Goal: Task Accomplishment & Management: Manage account settings

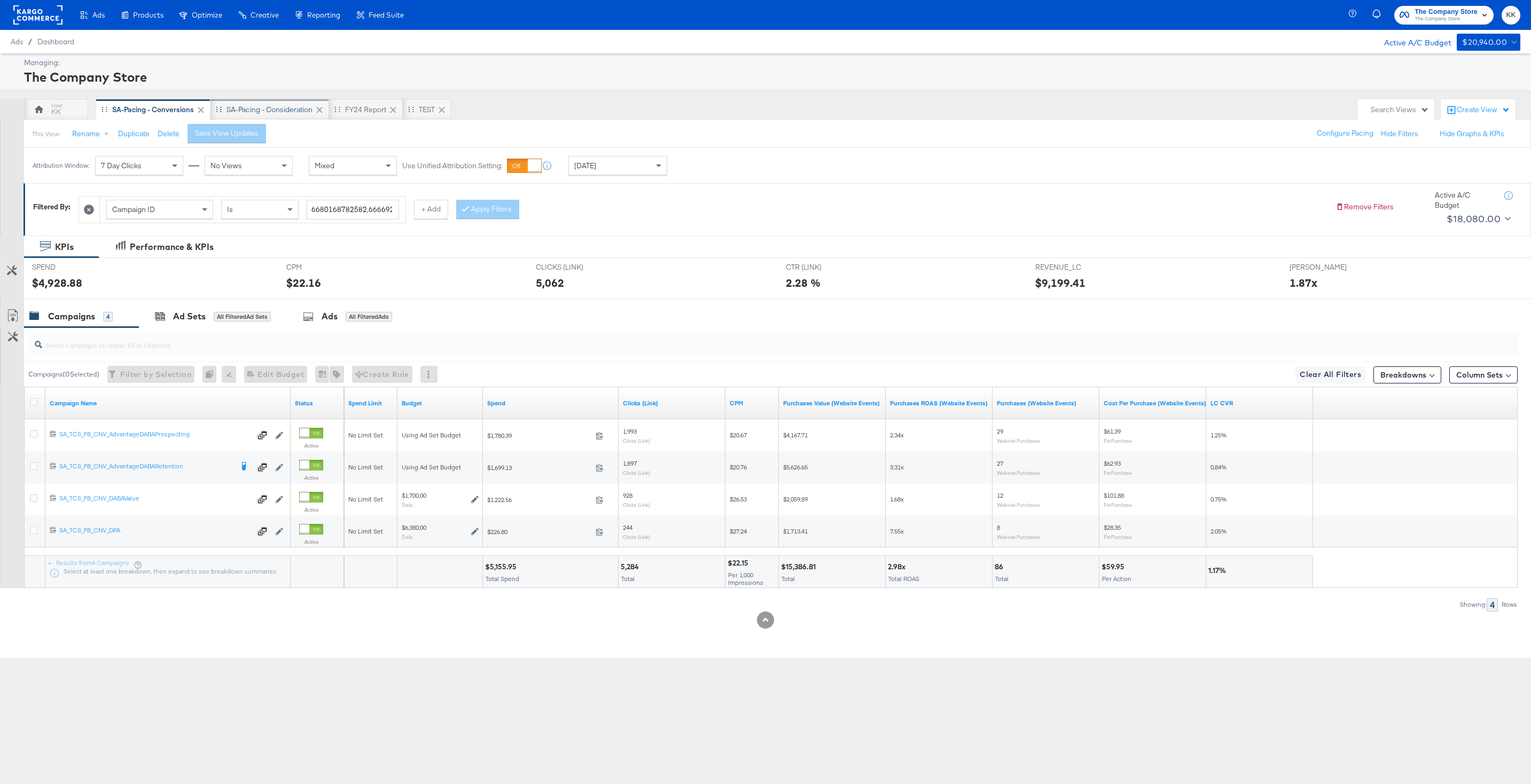
click at [271, 114] on div "SA-Pacing - Consideration" at bounding box center [269, 109] width 86 height 10
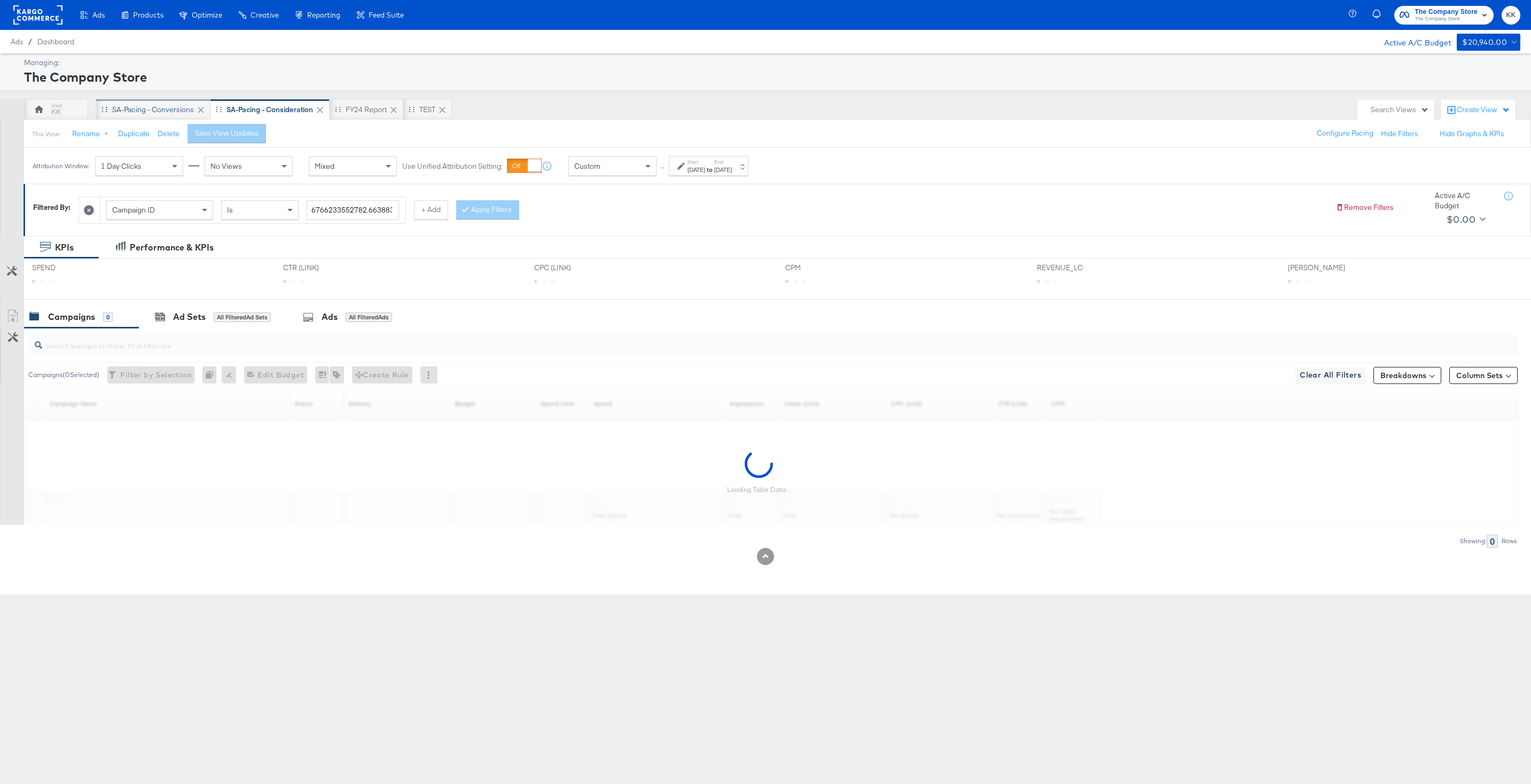
click at [165, 113] on div "SA-Pacing - Conversions" at bounding box center [153, 109] width 82 height 10
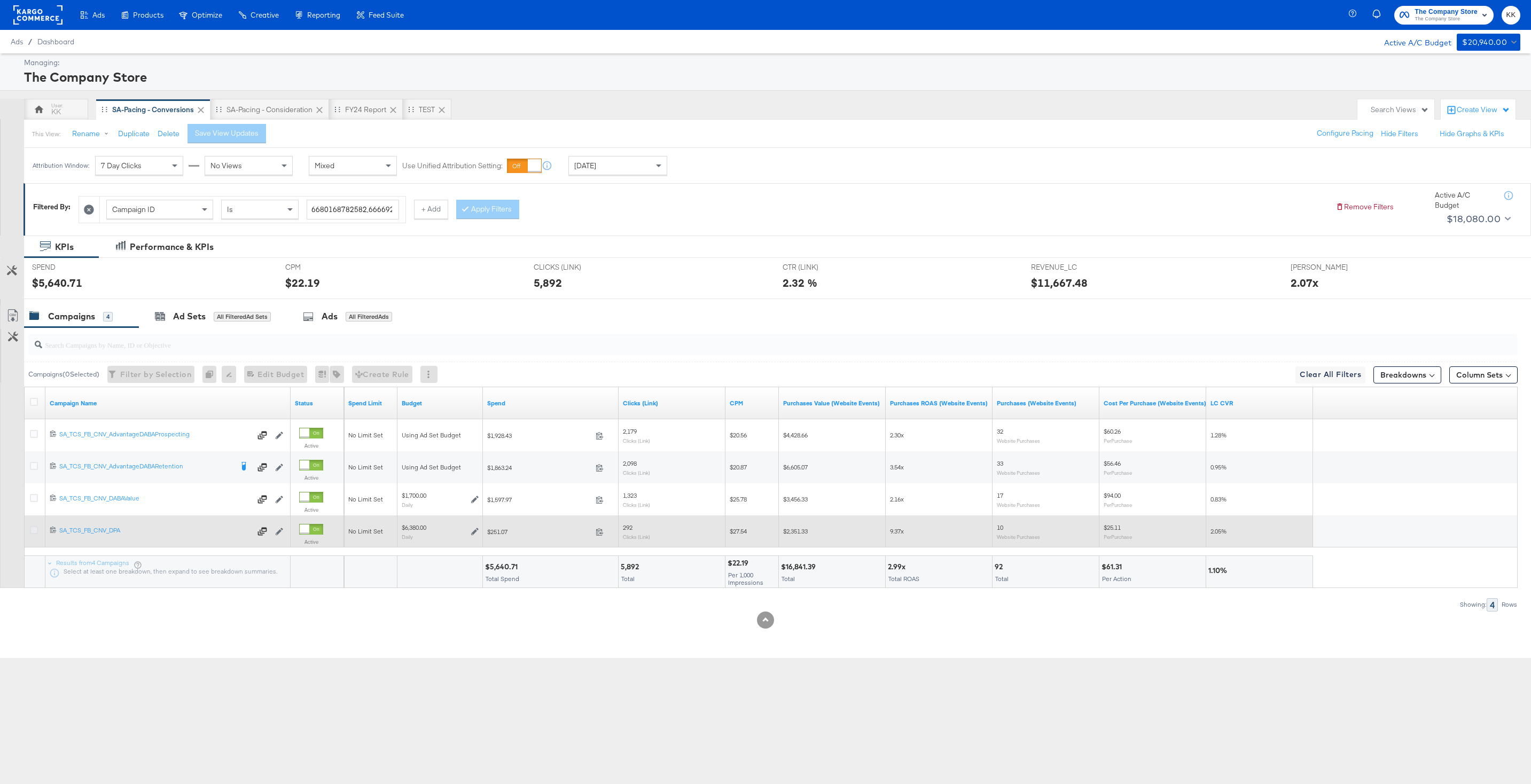
click at [35, 532] on icon at bounding box center [33, 530] width 8 height 8
click at [0, 0] on input "checkbox" at bounding box center [0, 0] width 0 height 0
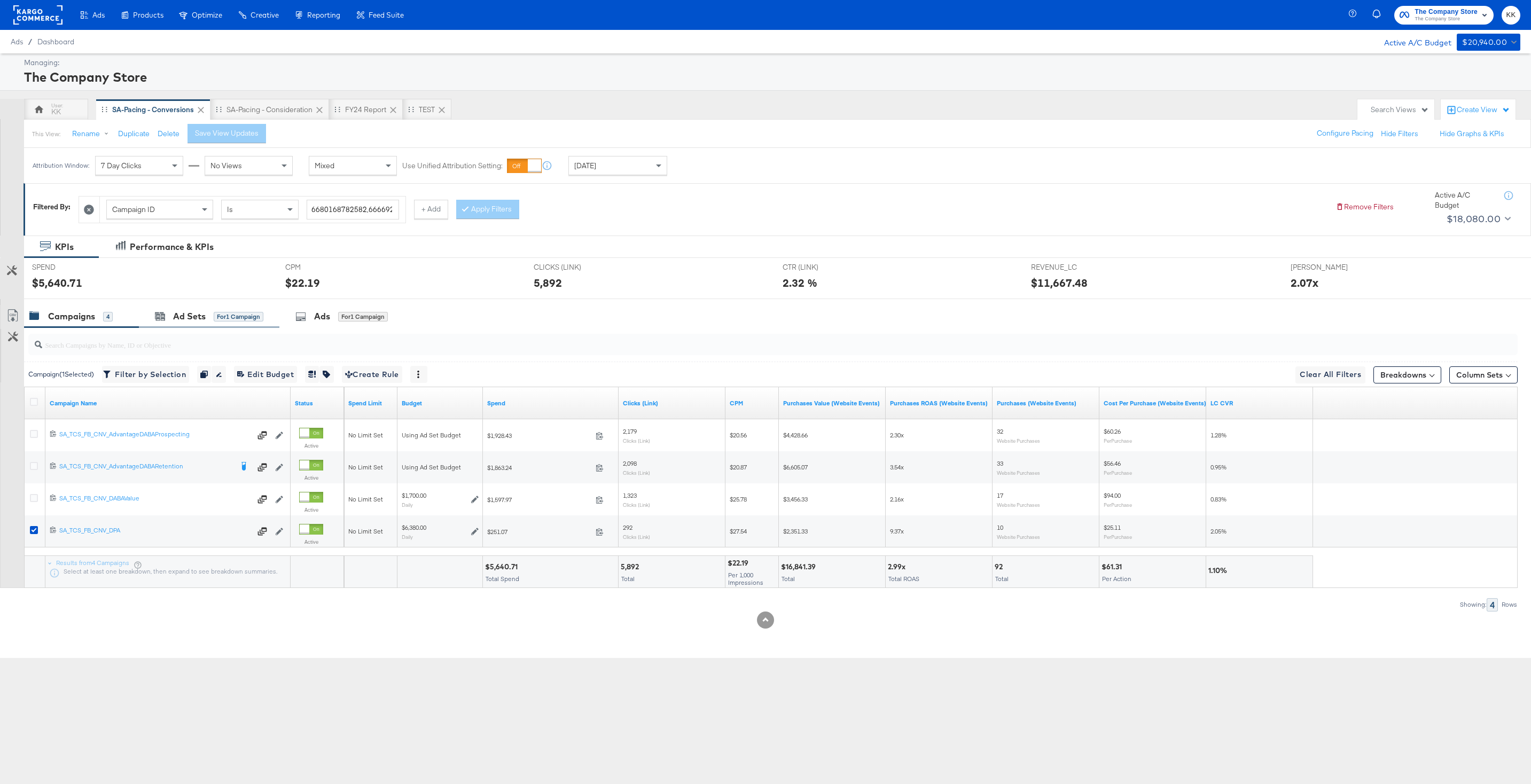
click at [195, 305] on div "Ad Sets for 1 Campaign" at bounding box center [209, 316] width 141 height 23
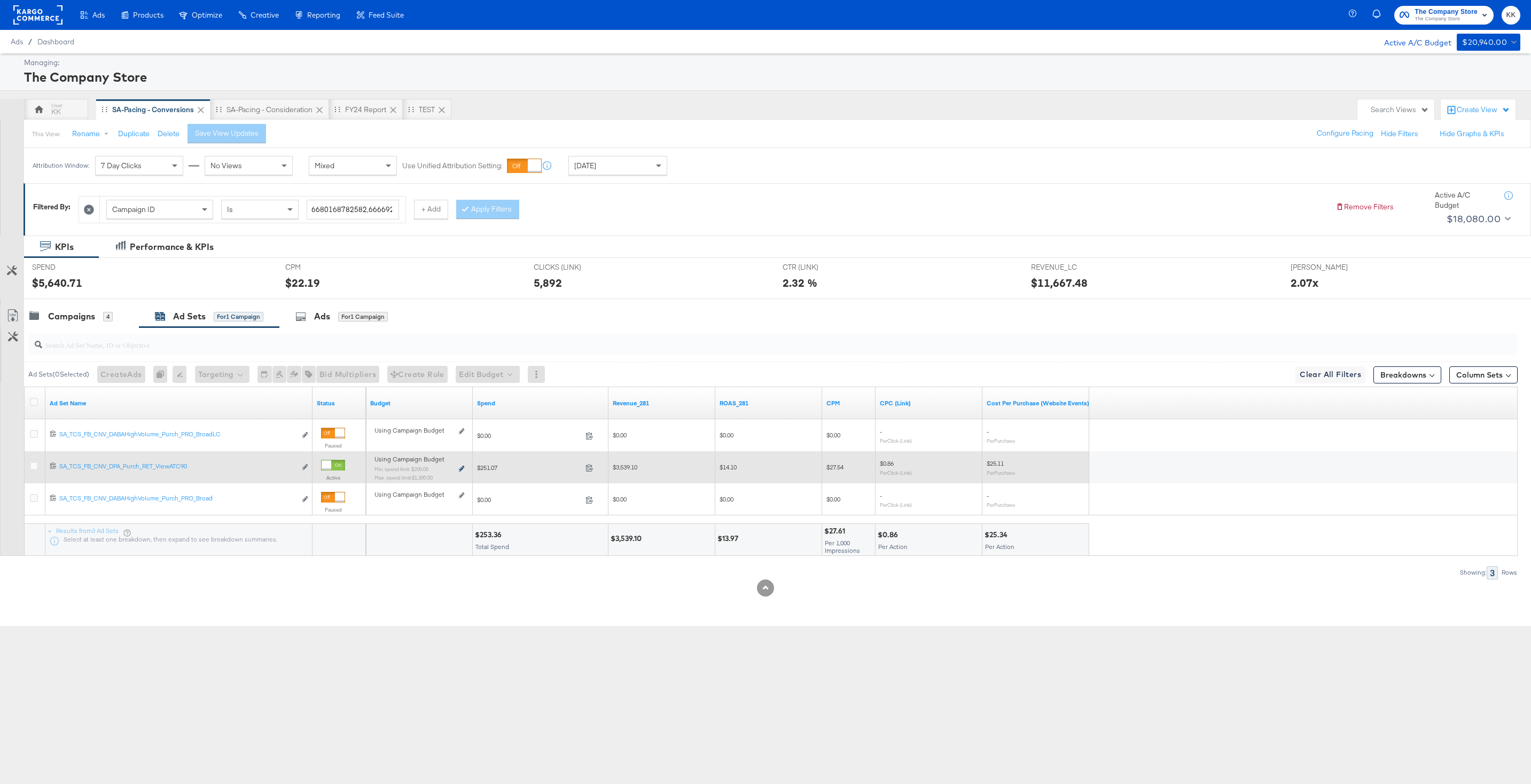
click at [460, 468] on icon at bounding box center [462, 469] width 6 height 6
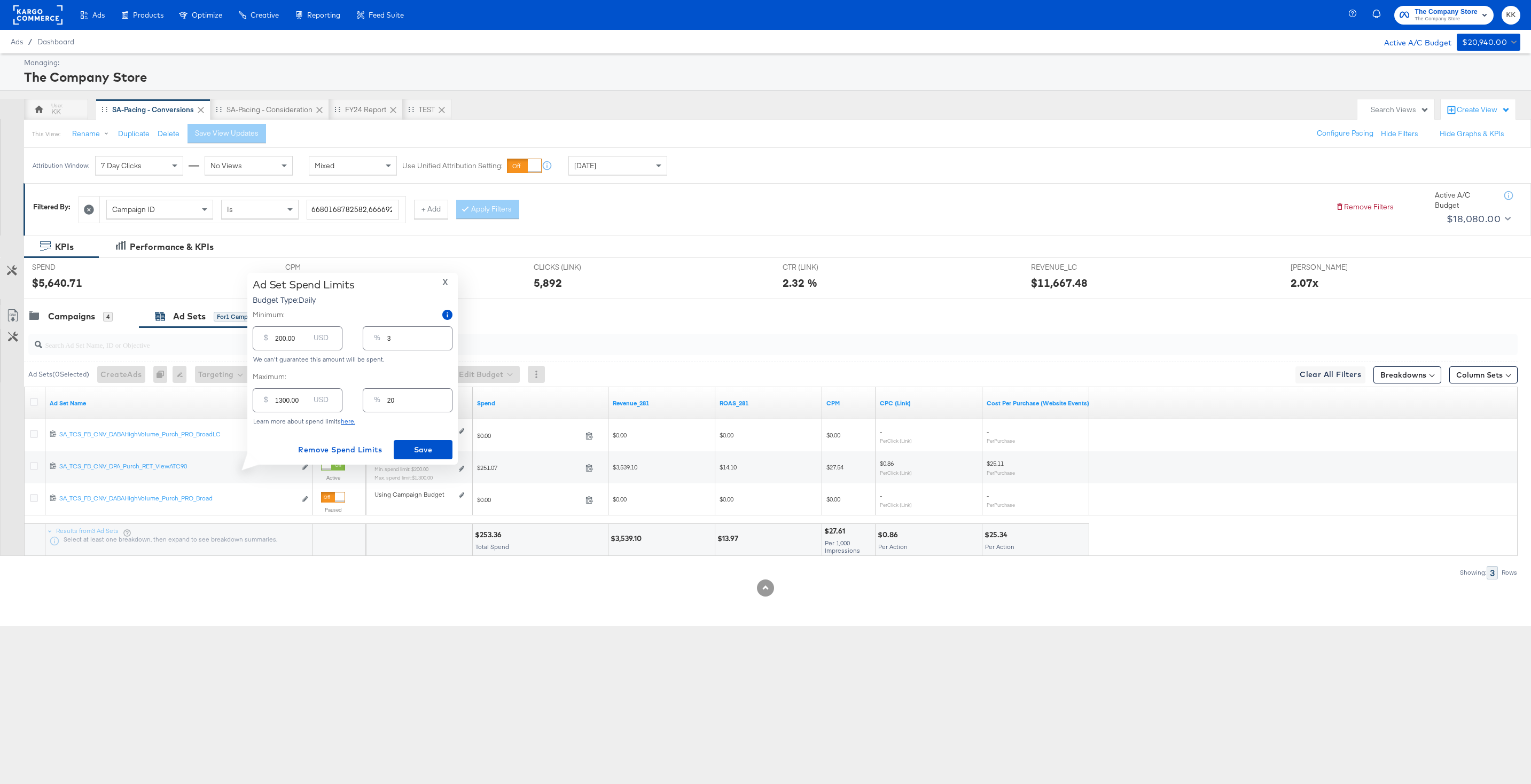
click at [283, 401] on input "1300.00" at bounding box center [292, 396] width 34 height 23
type input "100.00"
type input "2"
type input "1800.00"
type input "28"
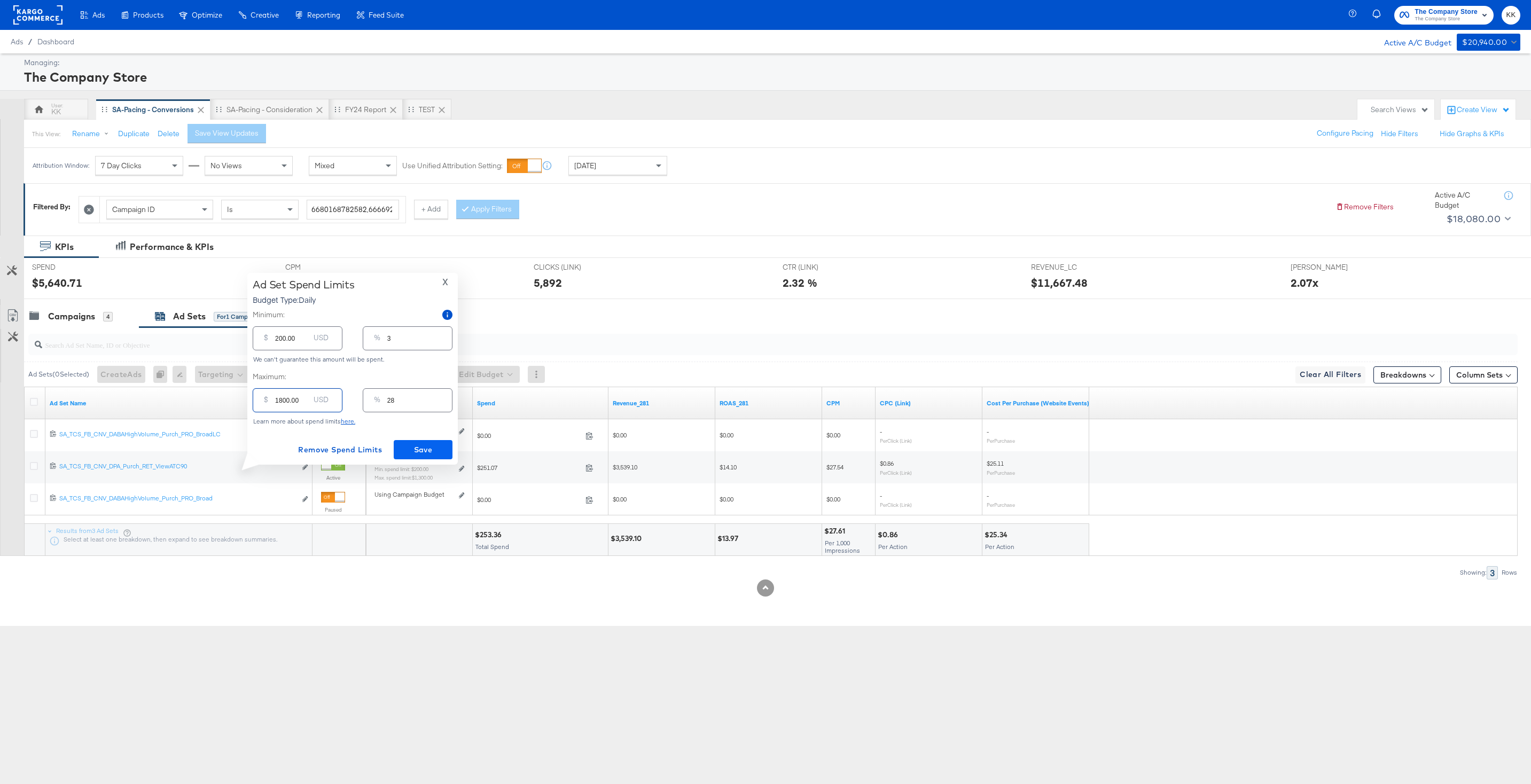
type input "1800.00"
click at [443, 454] on span "Save" at bounding box center [423, 450] width 50 height 13
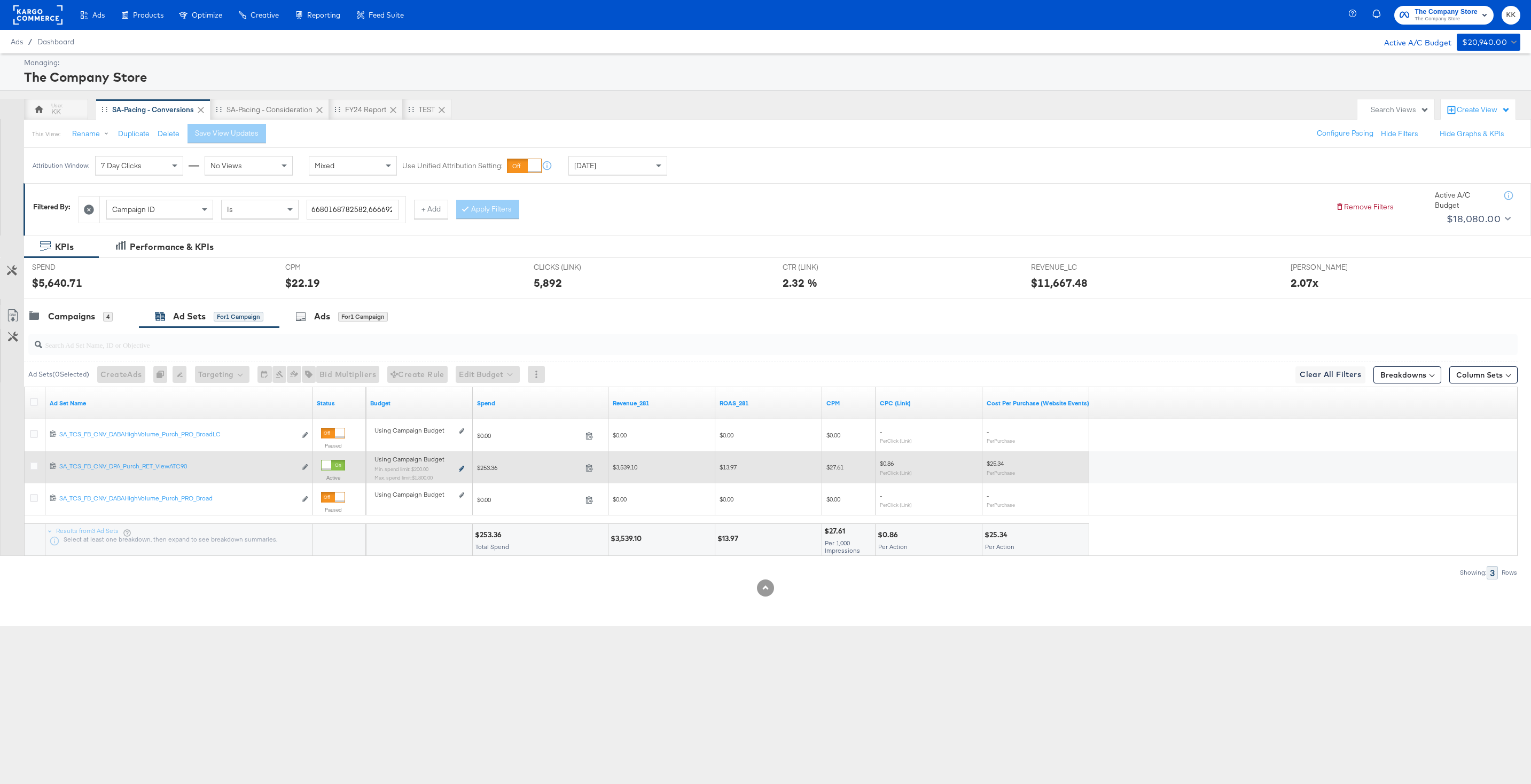
click at [460, 469] on icon at bounding box center [462, 469] width 6 height 6
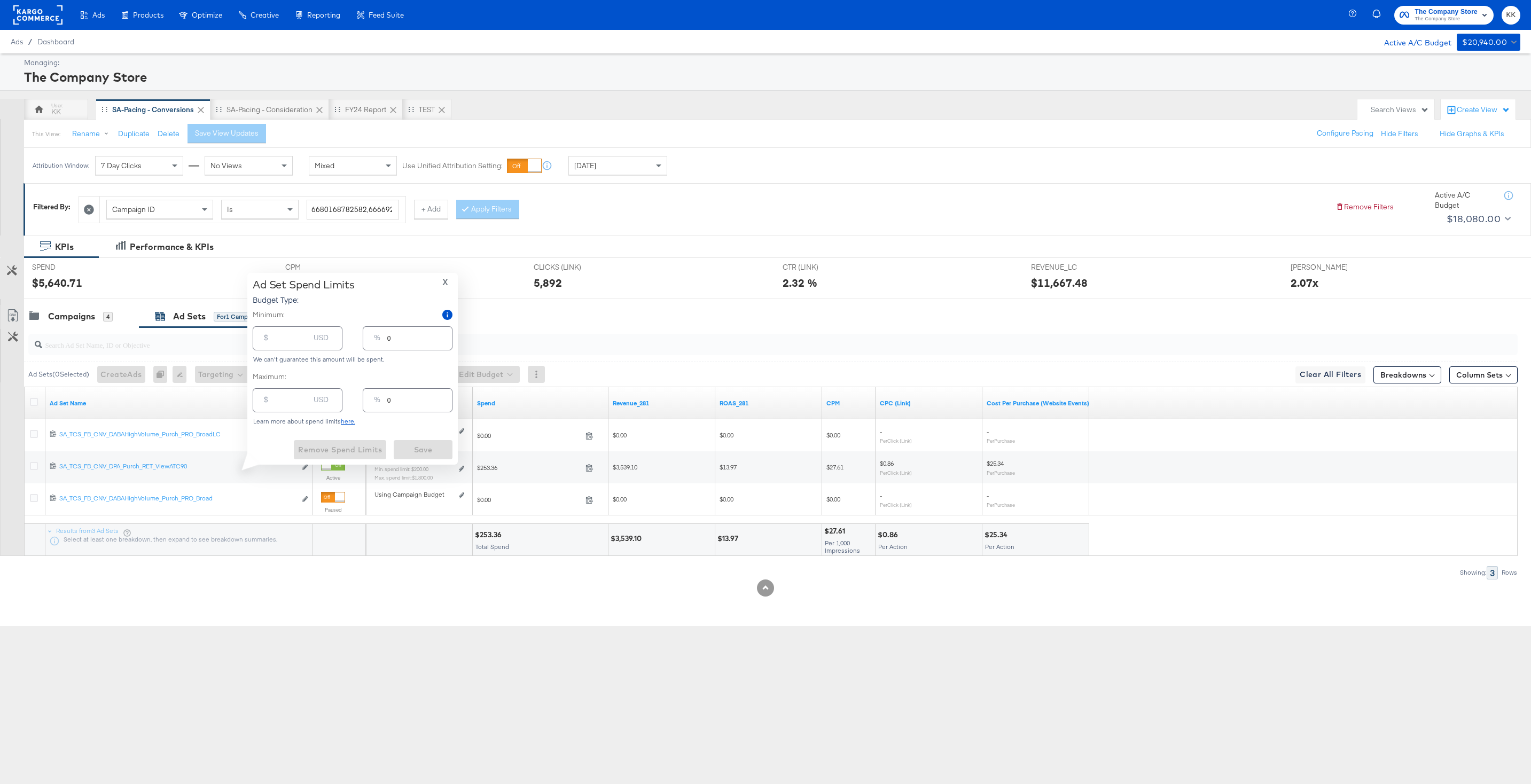
type input "200.00"
type input "3"
type input "1800.00"
type input "28"
drag, startPoint x: 281, startPoint y: 340, endPoint x: 281, endPoint y: 347, distance: 7.0
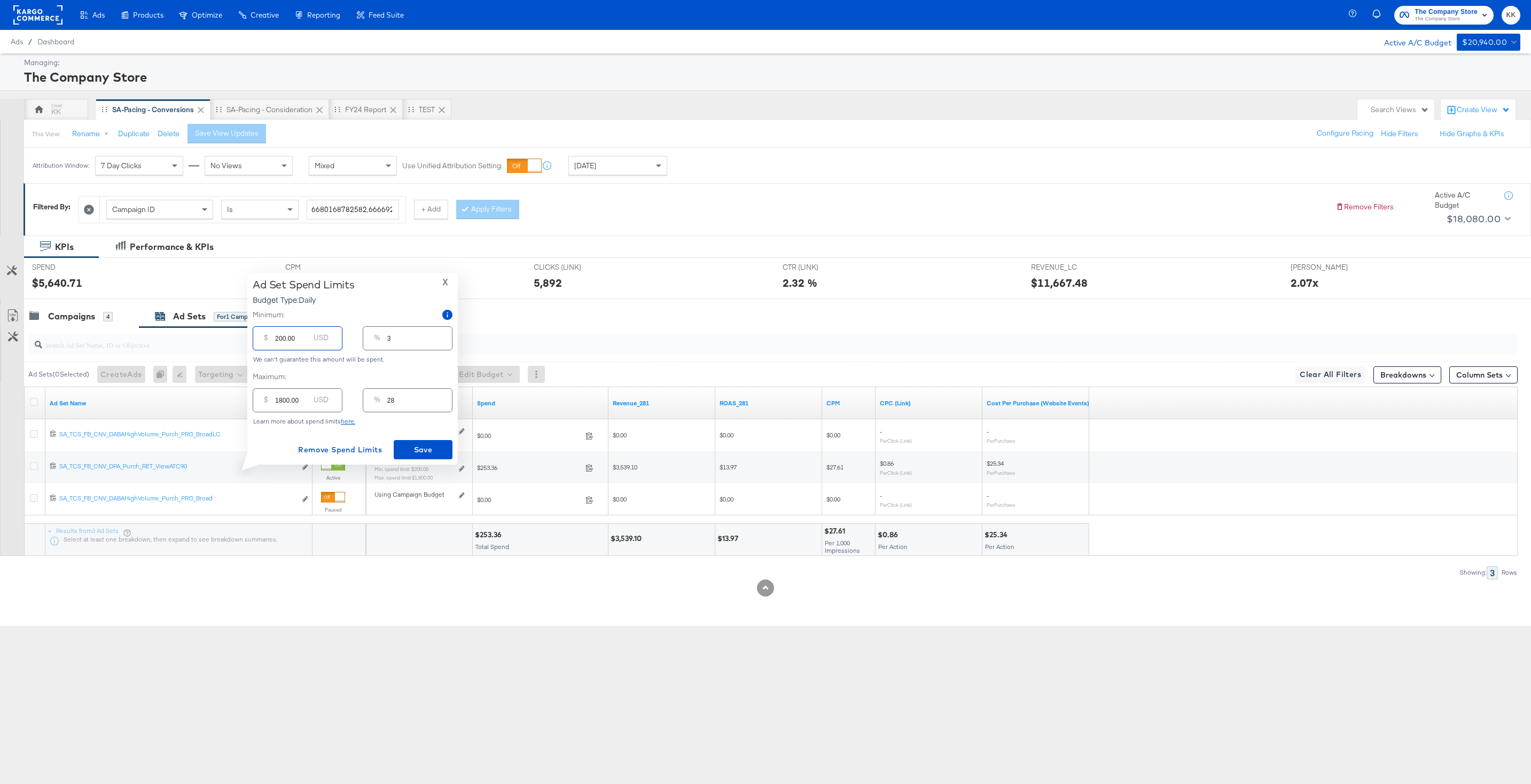
click at [281, 341] on input "200.00" at bounding box center [292, 334] width 34 height 23
click at [281, 347] on div "$ 200.00 USD" at bounding box center [298, 338] width 90 height 24
drag, startPoint x: 282, startPoint y: 337, endPoint x: 257, endPoint y: 334, distance: 25.2
click at [257, 337] on div "$ 200.00 USD" at bounding box center [298, 338] width 90 height 24
type input "10.00"
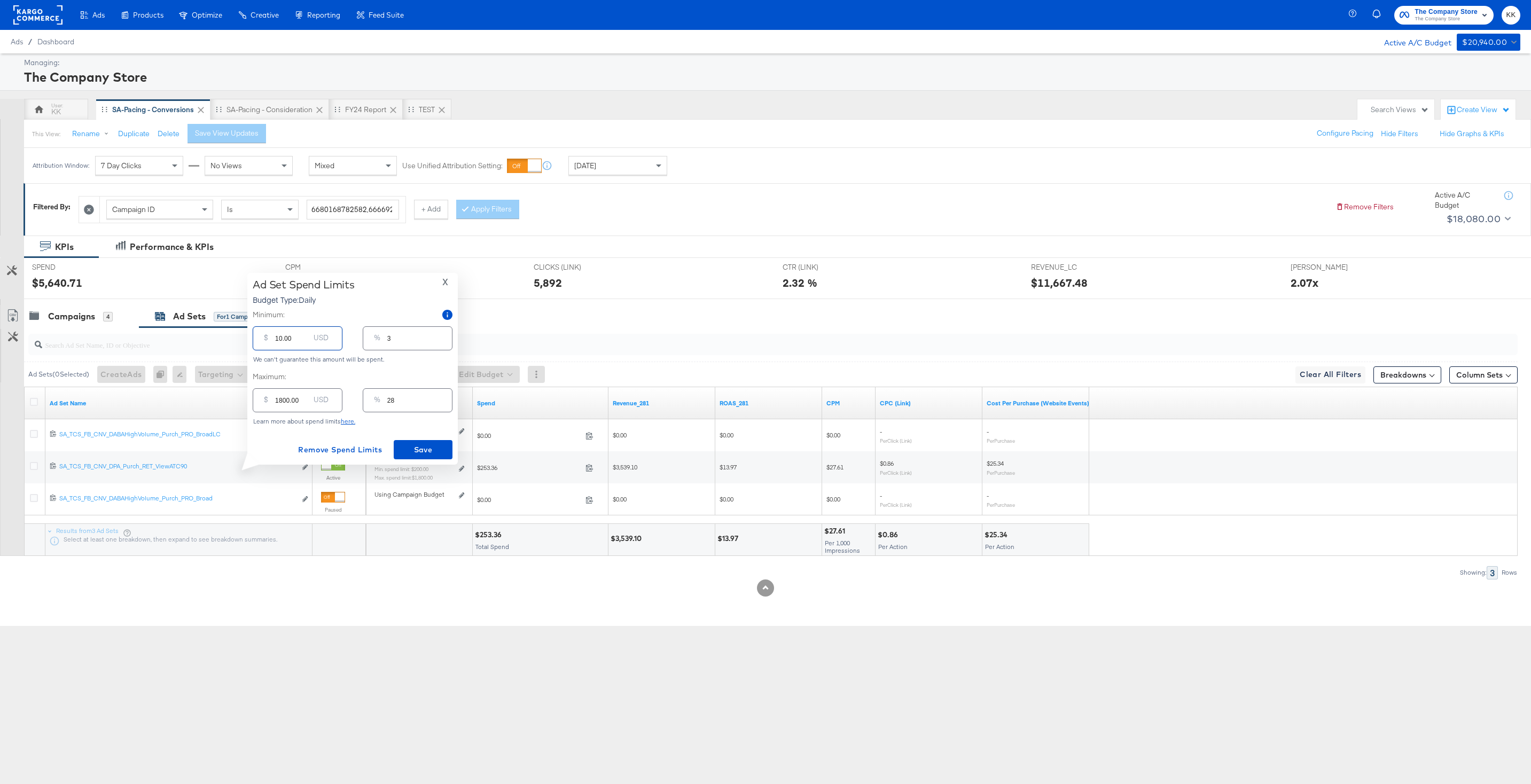
type input "0"
type input "180.00"
type input "3"
type input "1800.00"
type input "28"
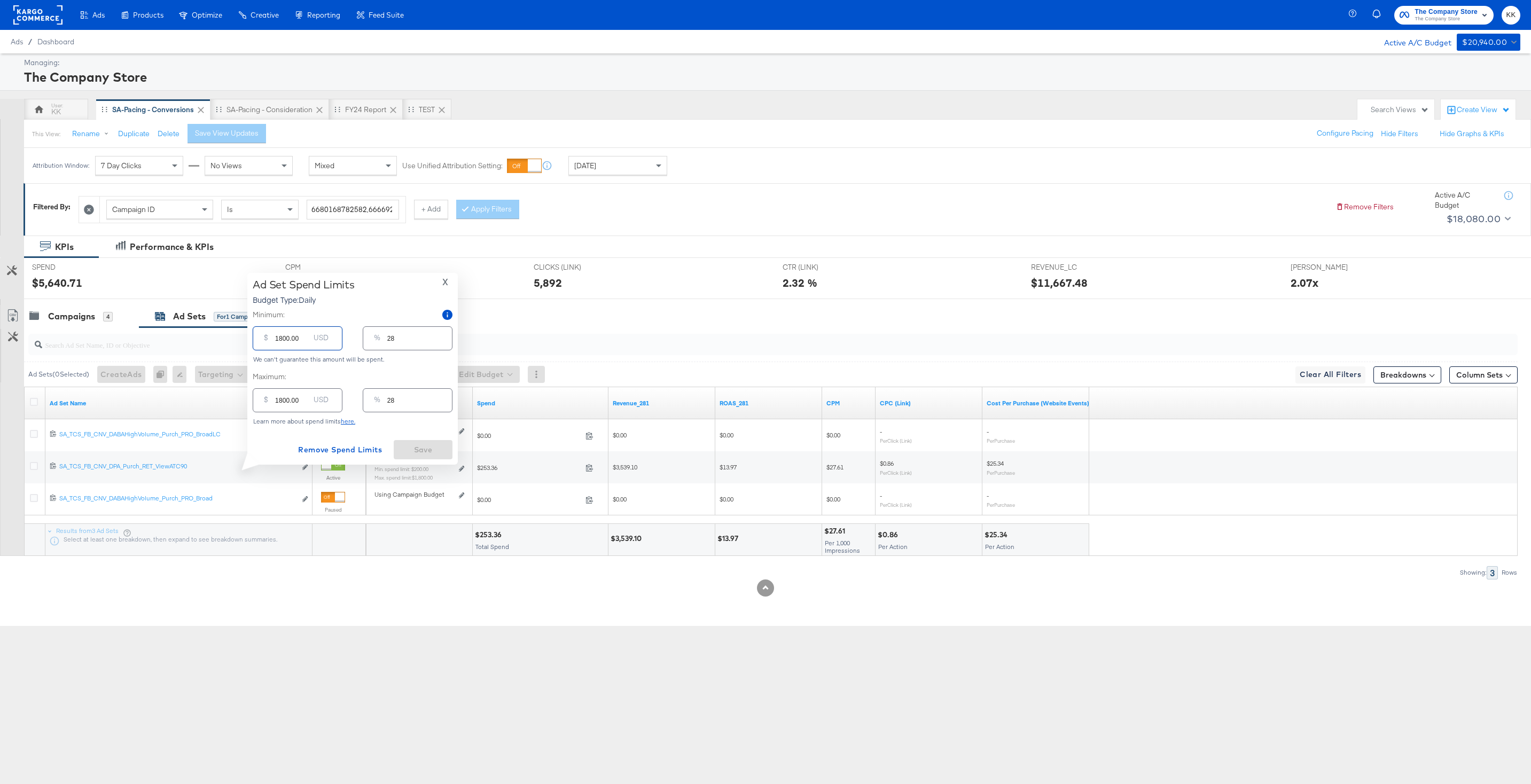
type input "100.00"
type input "2"
type input "1500.00"
type input "24"
type input "1500.00"
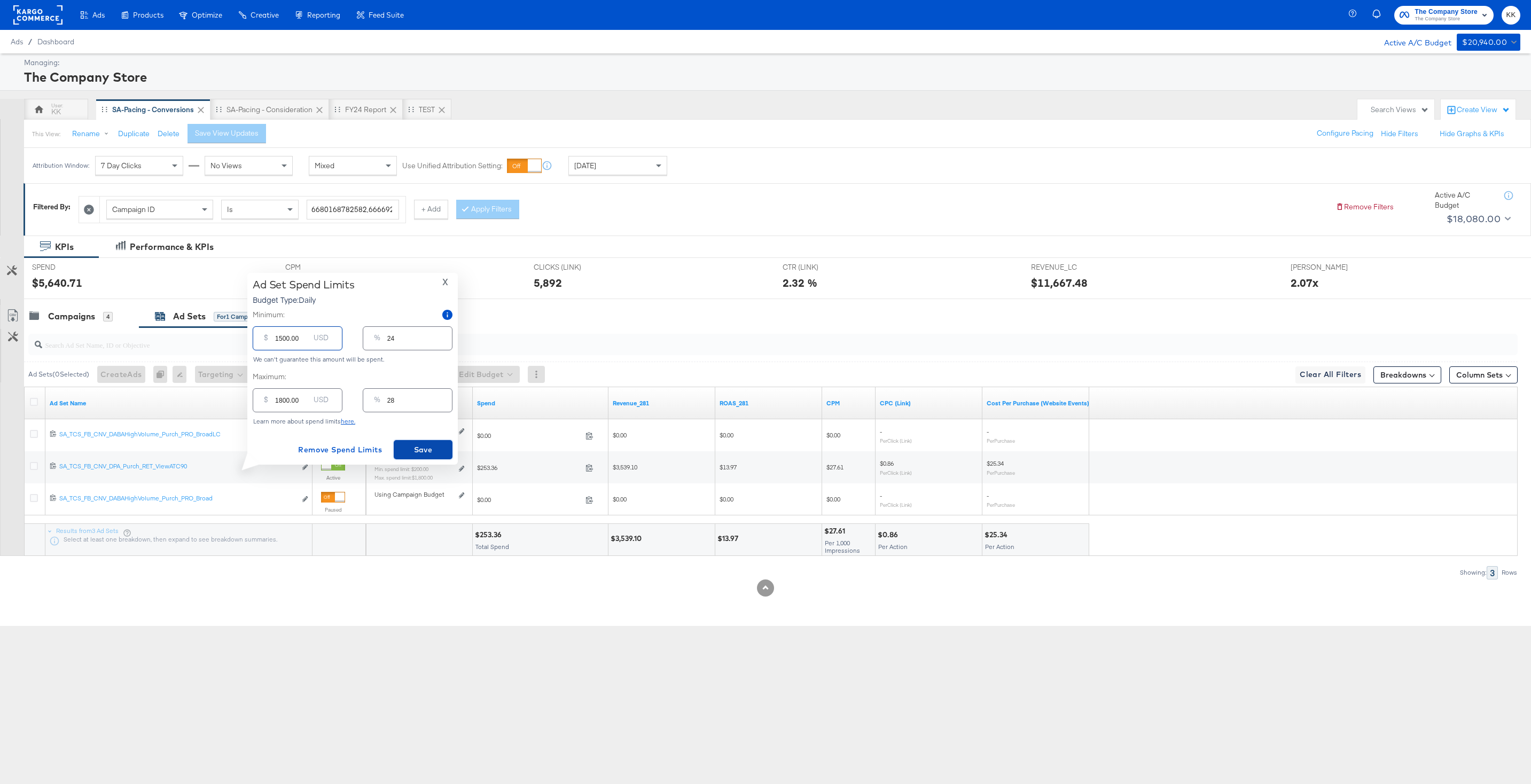
click at [429, 455] on span "Save" at bounding box center [423, 450] width 50 height 13
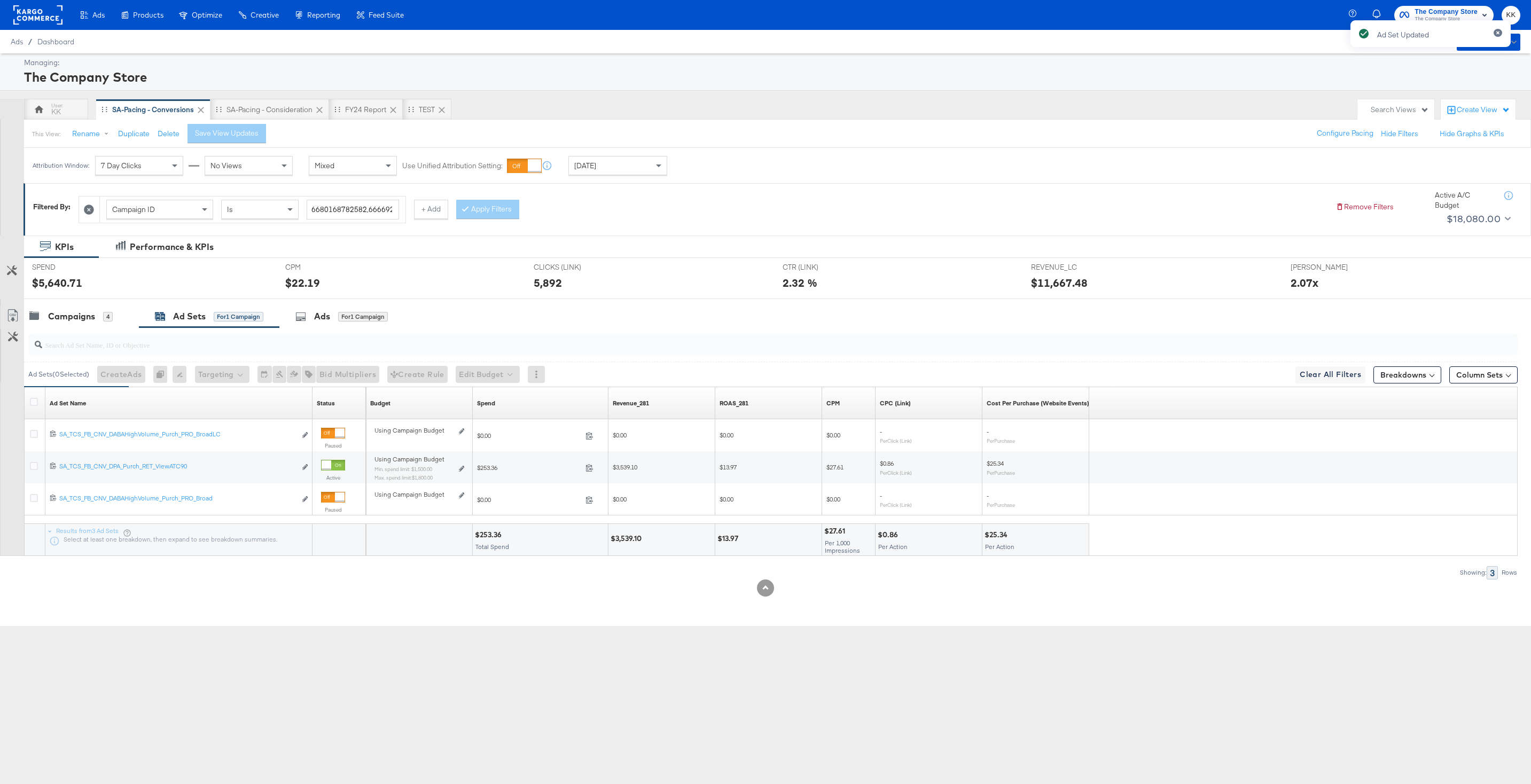
click at [106, 330] on input "search" at bounding box center [709, 340] width 1334 height 21
click at [83, 320] on div "Campaigns" at bounding box center [72, 316] width 47 height 12
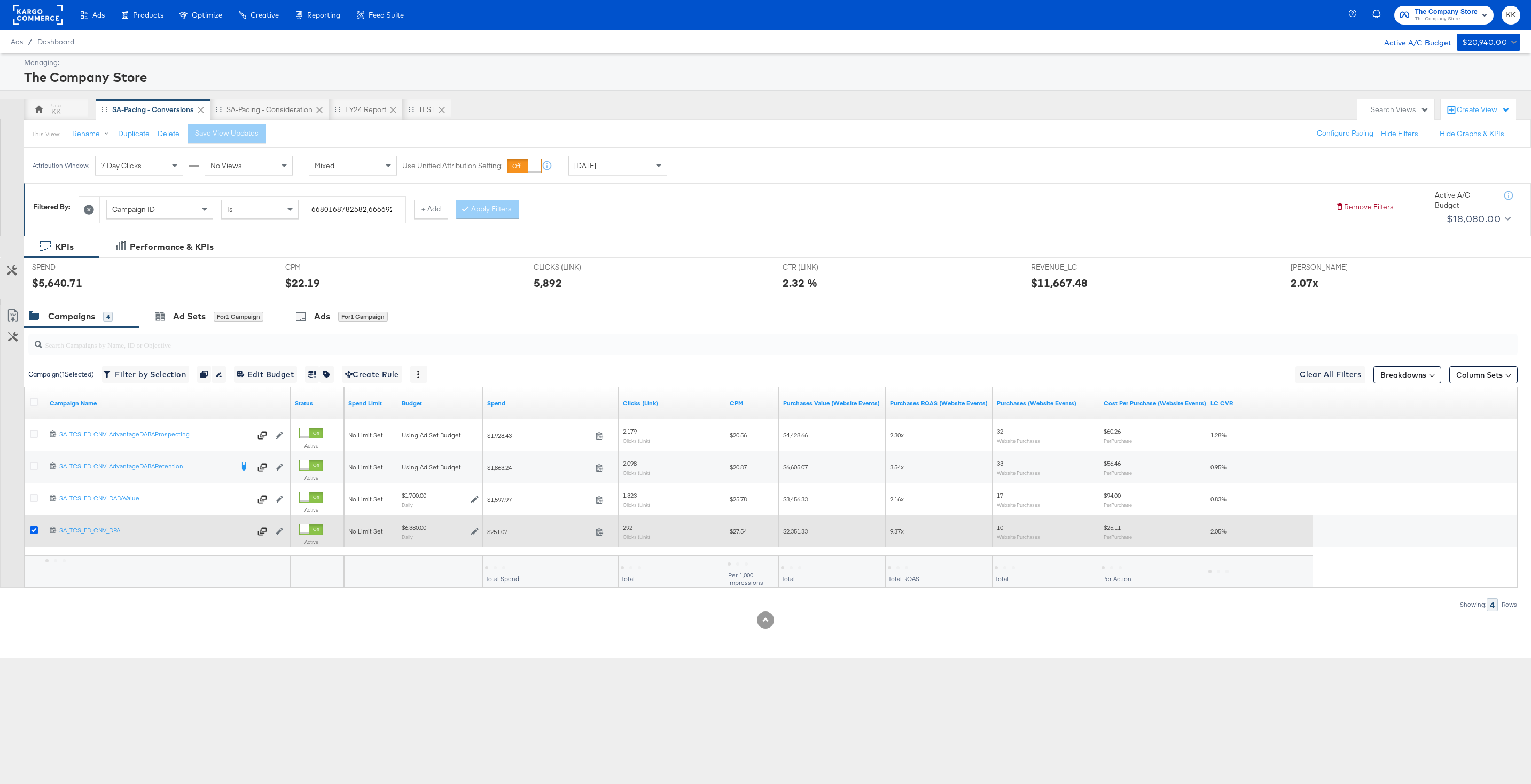
click at [33, 530] on icon at bounding box center [33, 530] width 8 height 8
click at [0, 0] on input "checkbox" at bounding box center [0, 0] width 0 height 0
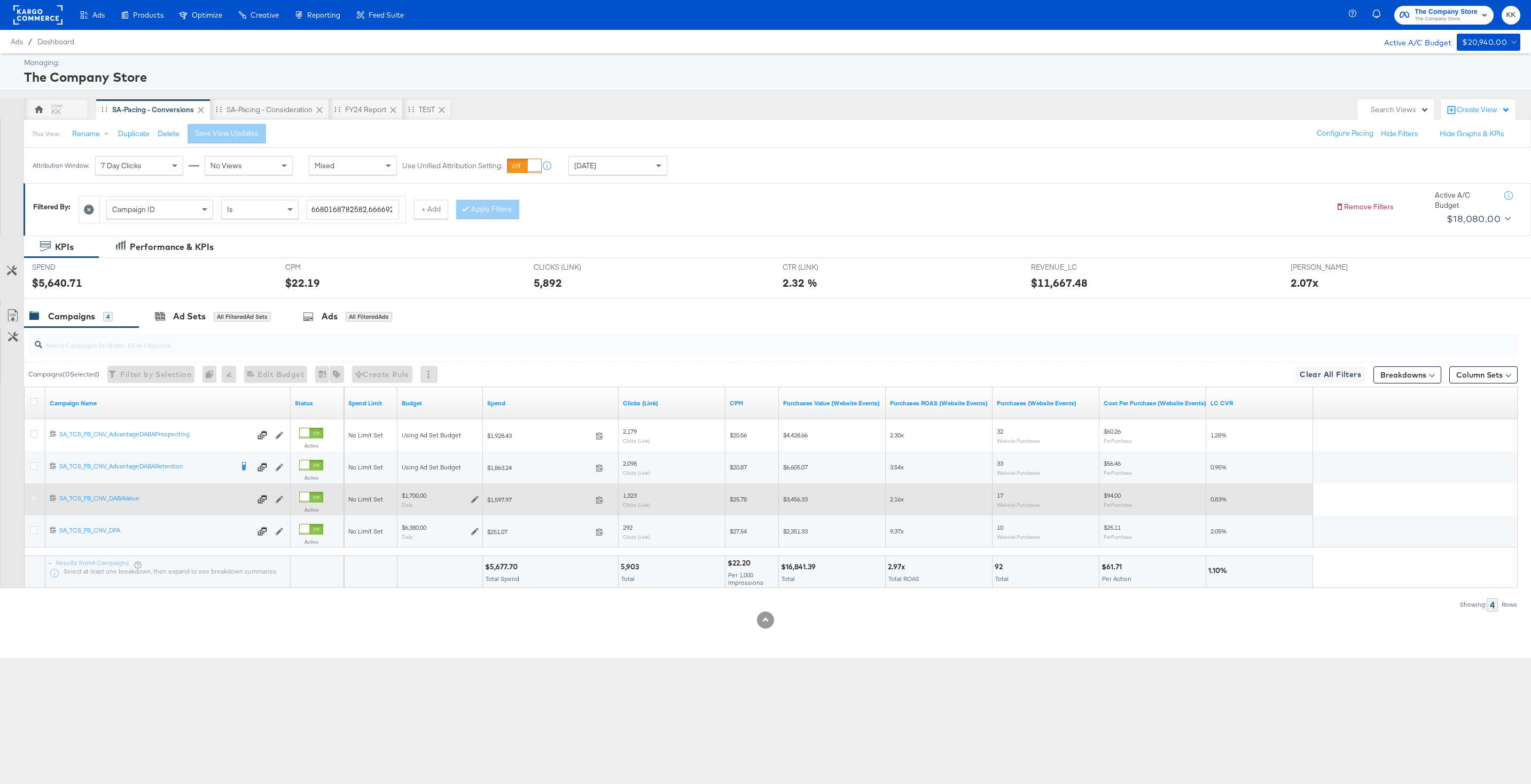
click at [31, 499] on icon at bounding box center [33, 497] width 8 height 8
click at [0, 0] on input "checkbox" at bounding box center [0, 0] width 0 height 0
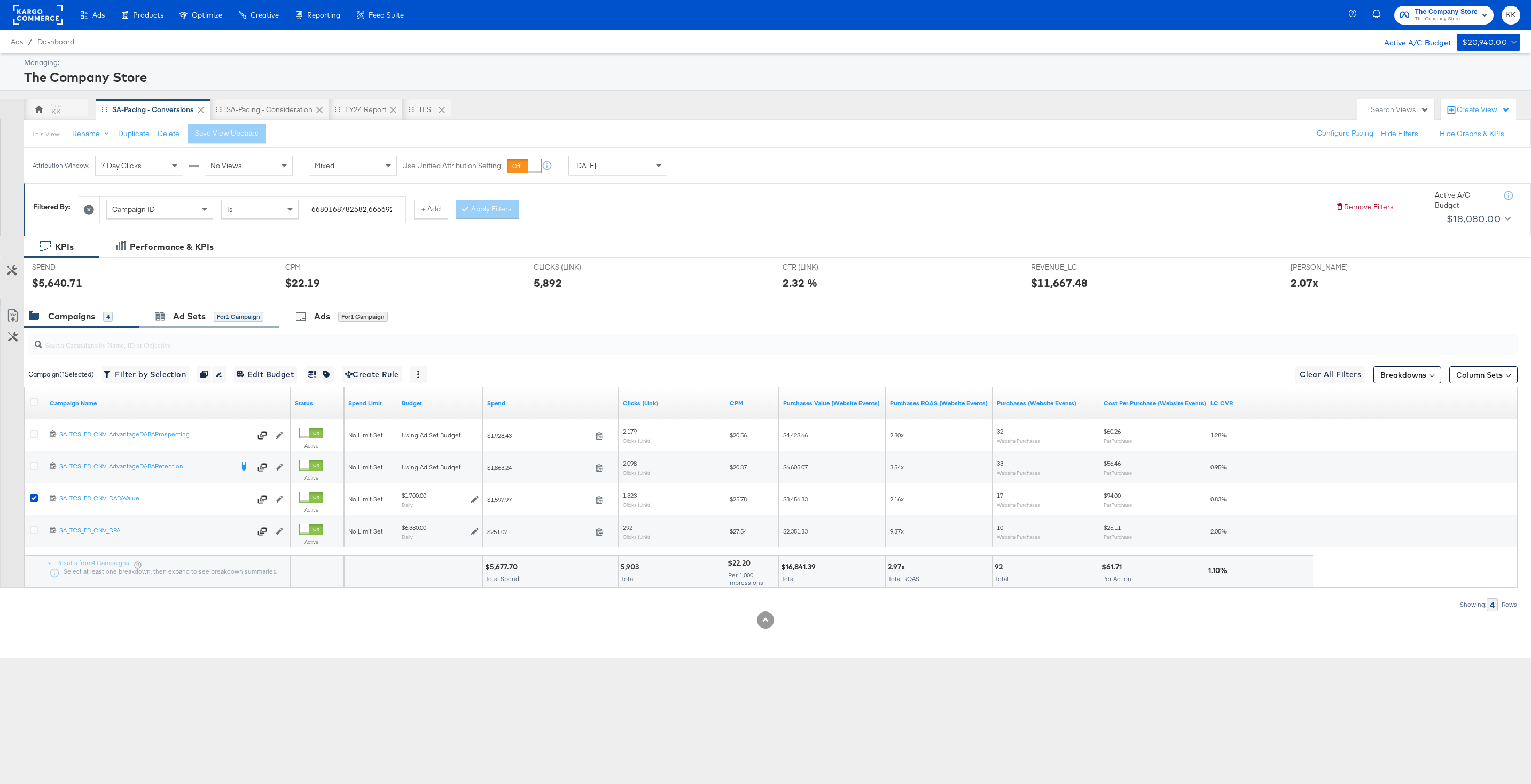
click at [173, 327] on div "Ad Sets for 1 Campaign" at bounding box center [209, 316] width 141 height 23
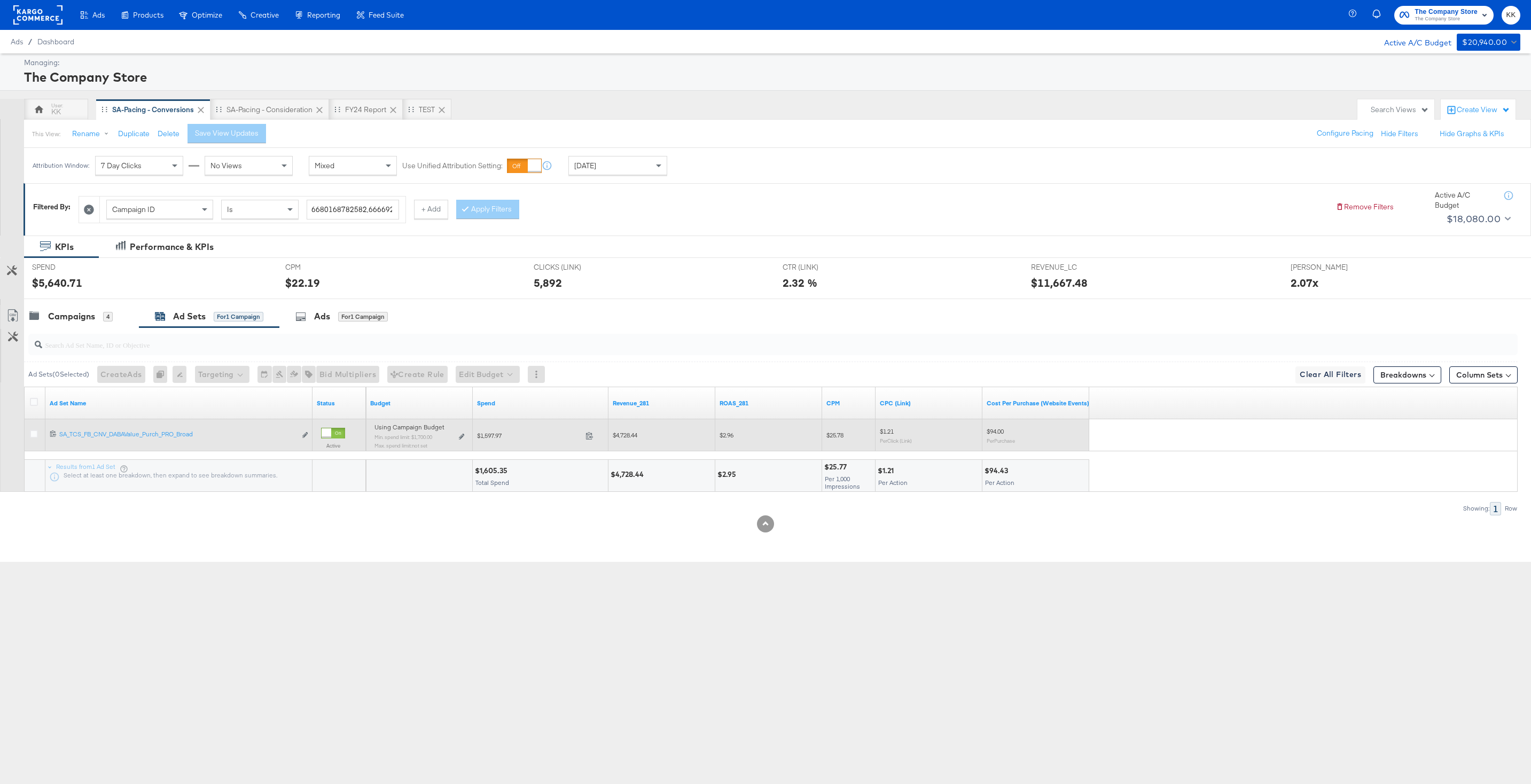
click at [465, 433] on div "Using Campaign Budget Min. spend limit: $1,700.00 Max. spend limit : not set Ed…" at bounding box center [419, 440] width 98 height 33
click at [460, 435] on icon at bounding box center [462, 436] width 6 height 6
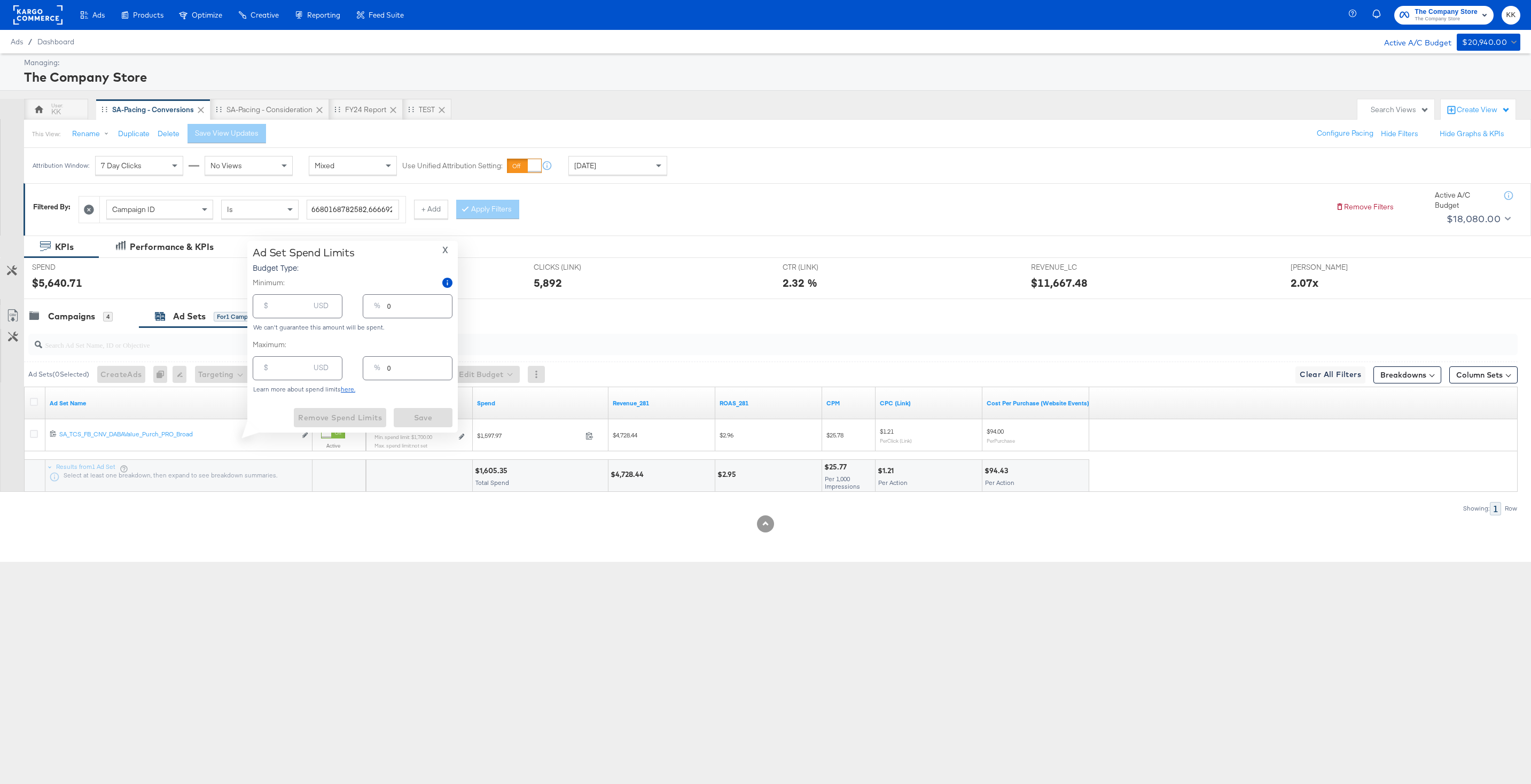
type input "1700.00"
type input "100"
click at [282, 369] on input "number" at bounding box center [292, 364] width 34 height 23
type input "17"
type input "1"
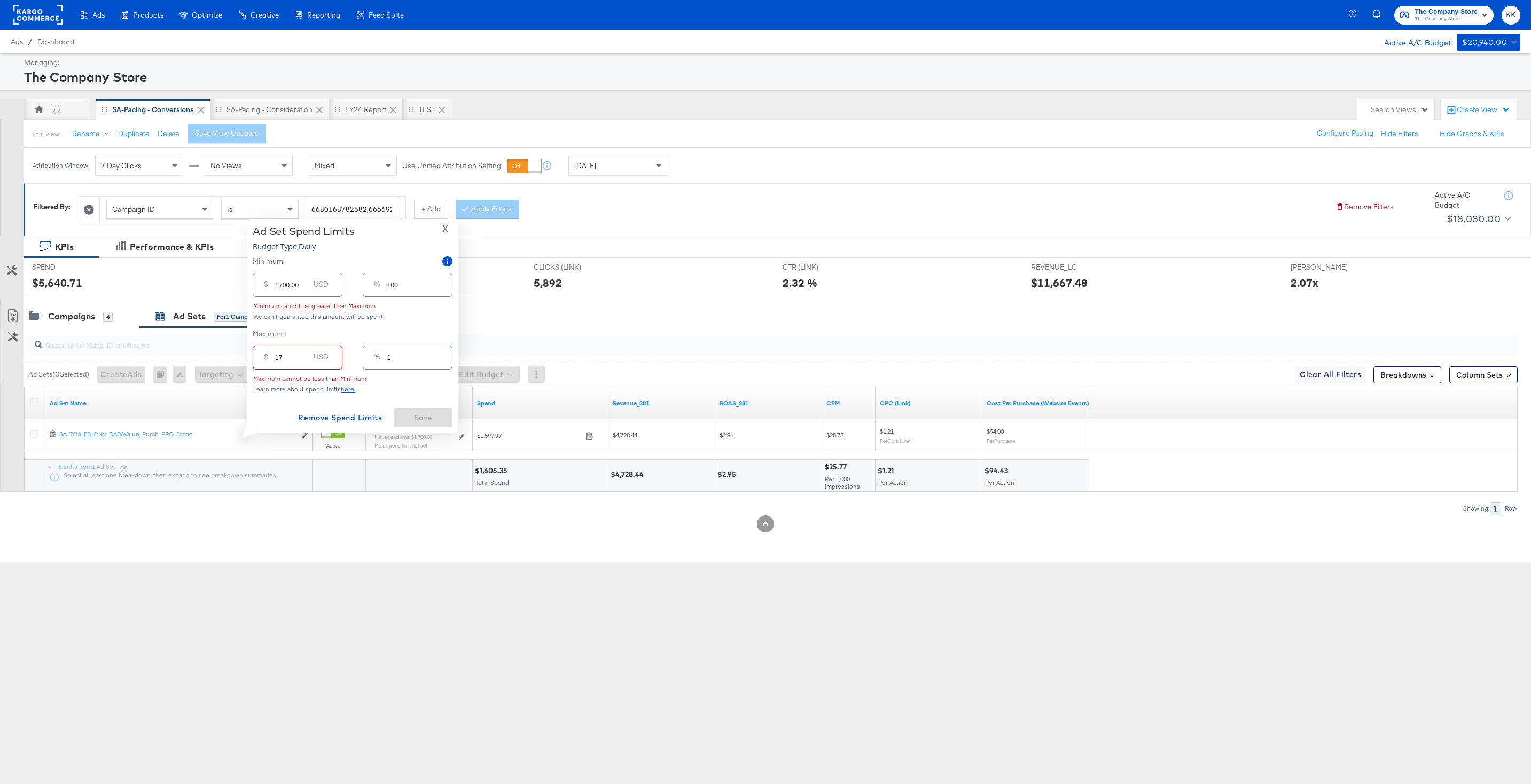
type input "170"
type input "10"
type input "1700"
type input "100"
type input "1700.00"
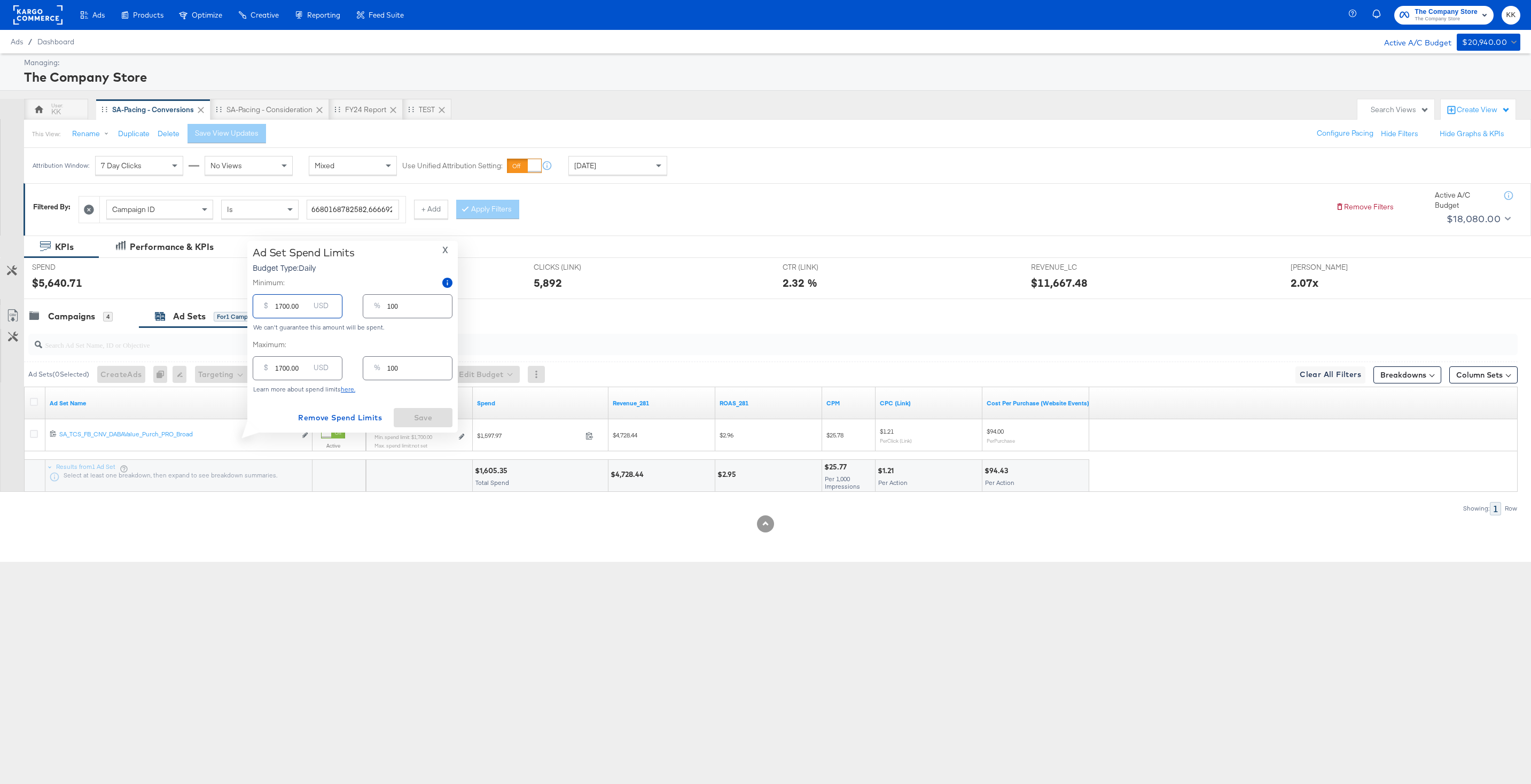
click at [278, 305] on input "1700.00" at bounding box center [292, 302] width 34 height 23
type input "100.00"
type input "6"
type input "00.00"
type input "0"
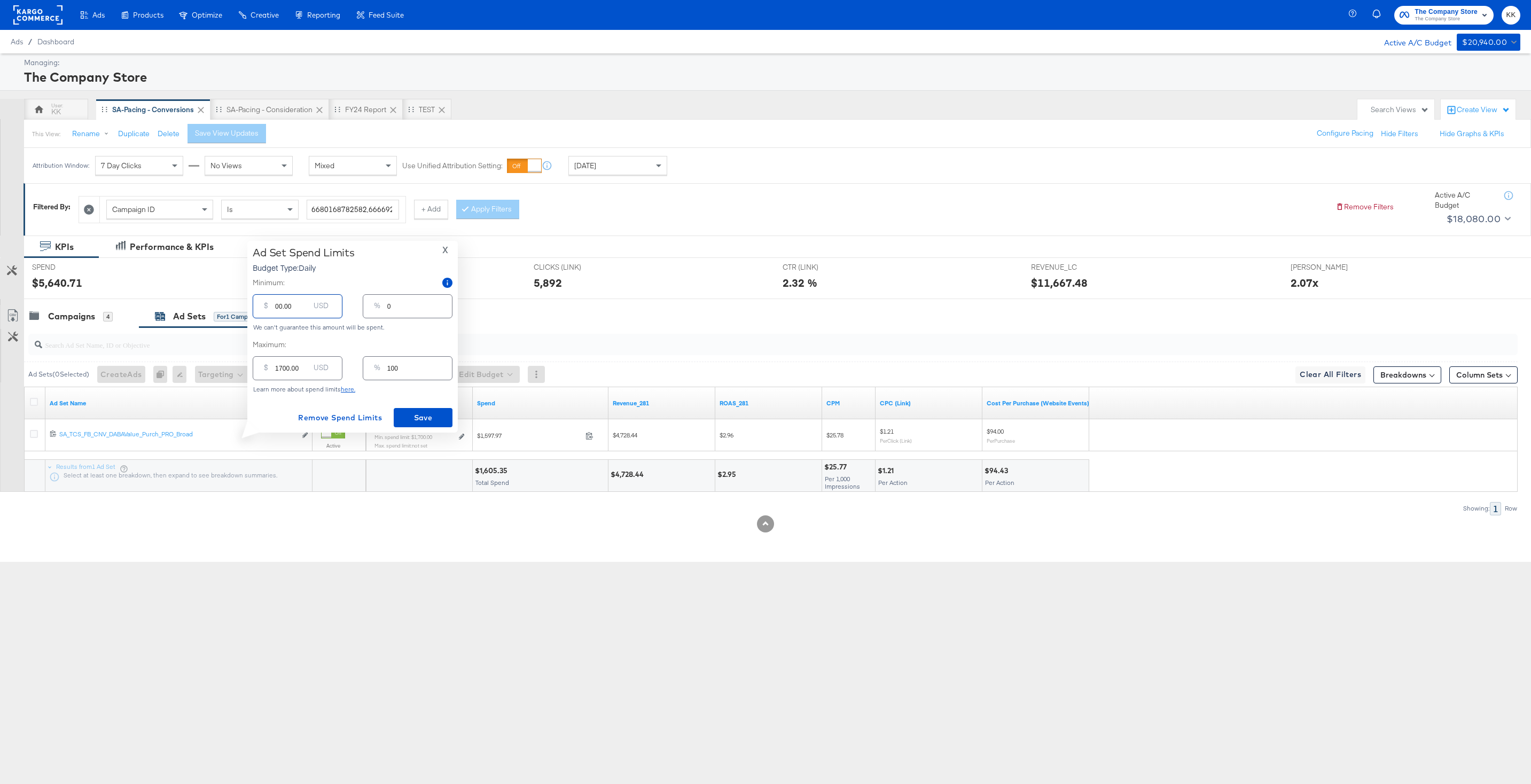
type input "100.00"
type input "6"
type input "100.00"
click at [425, 417] on span "Save" at bounding box center [423, 418] width 50 height 13
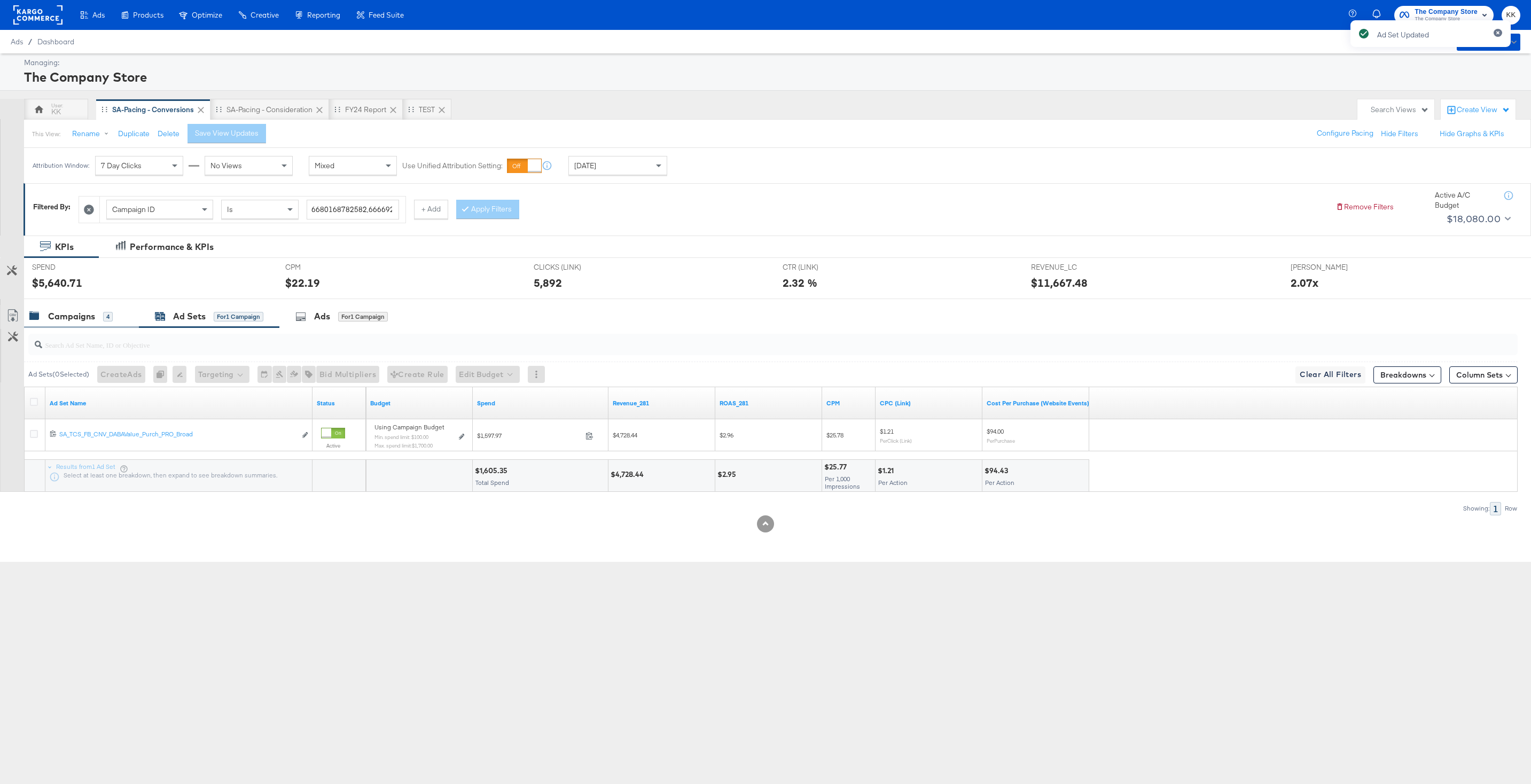
click at [65, 311] on div "Campaigns" at bounding box center [72, 316] width 47 height 12
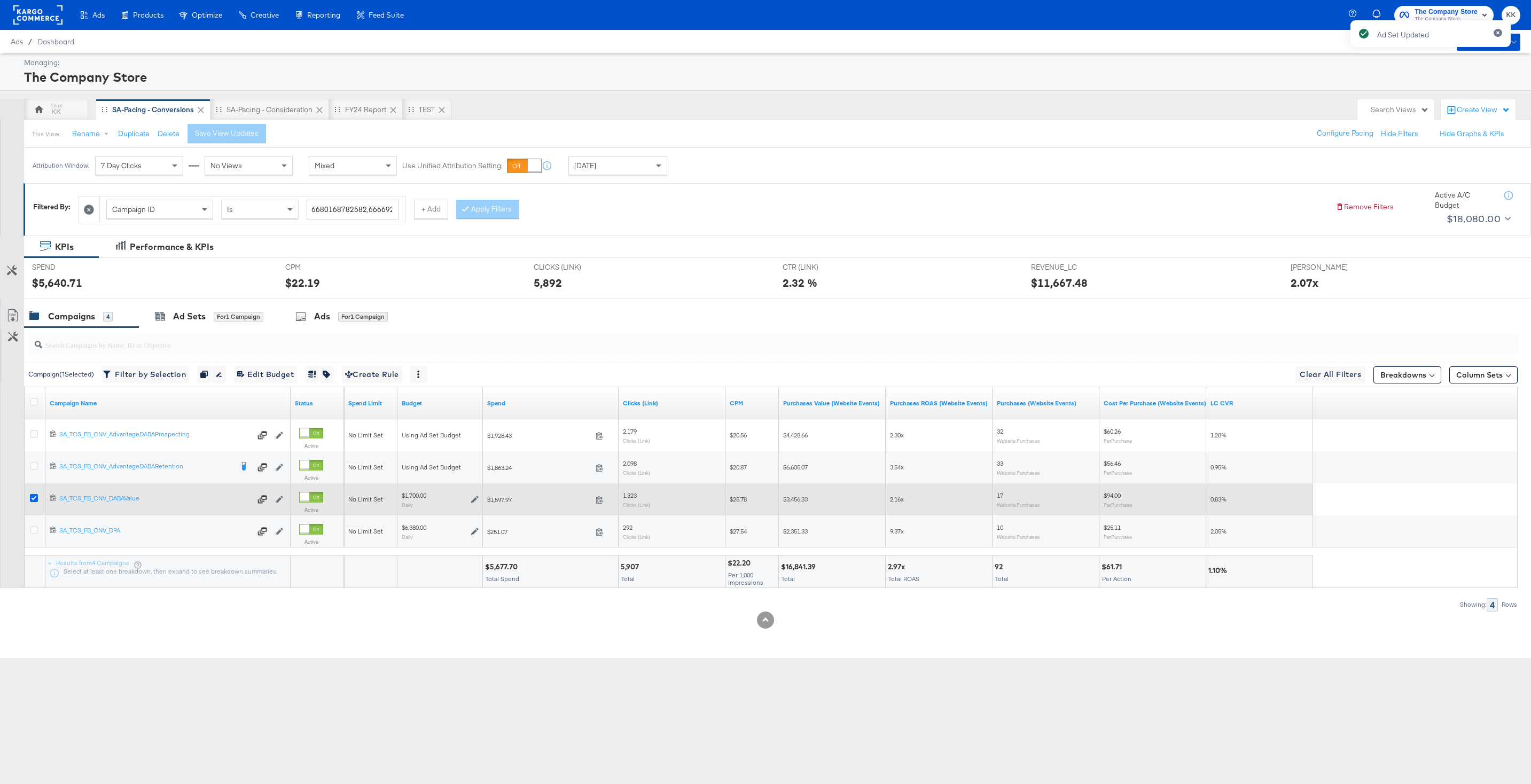
click at [31, 499] on icon at bounding box center [33, 497] width 8 height 8
click at [0, 0] on input "checkbox" at bounding box center [0, 0] width 0 height 0
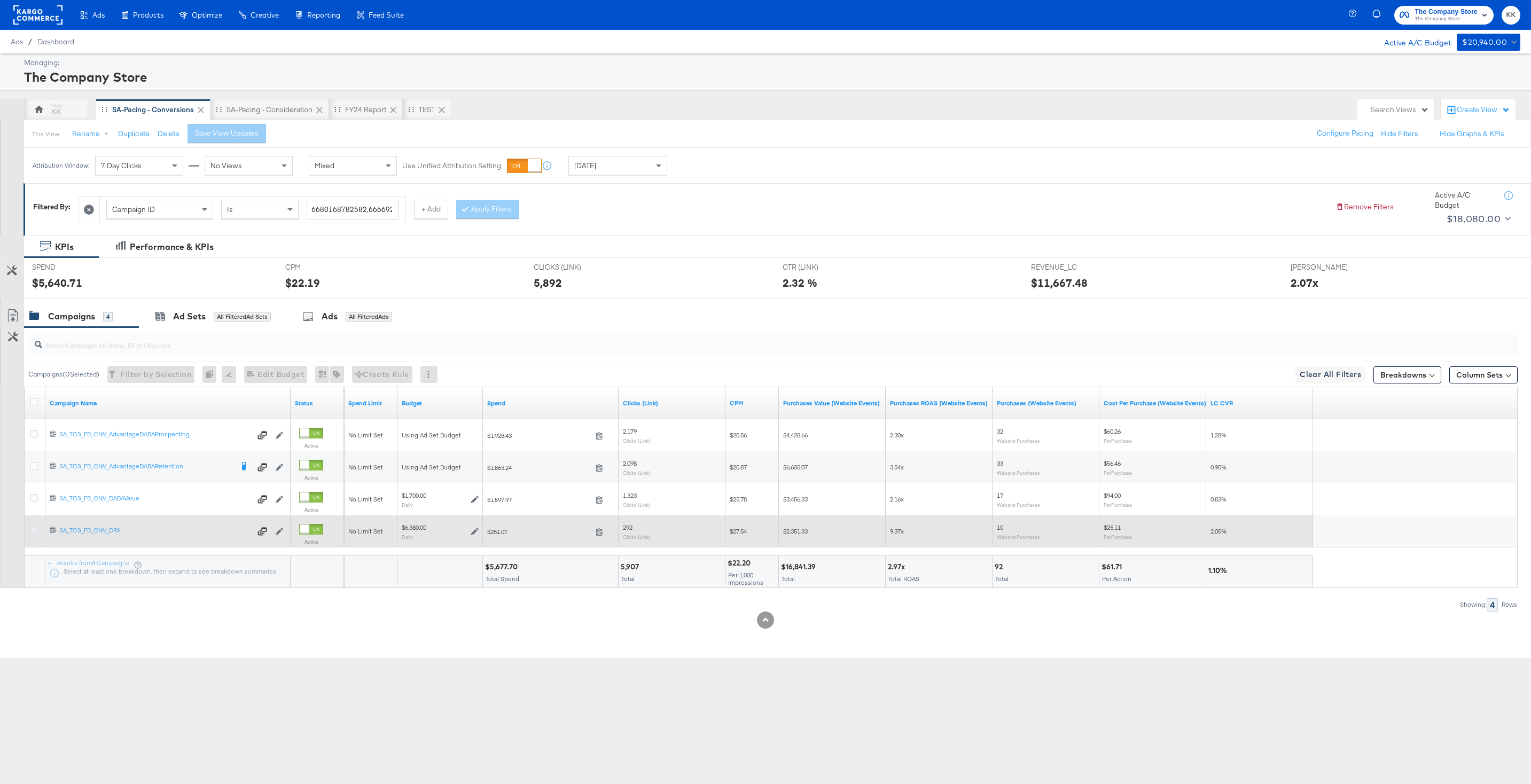
click at [32, 527] on icon at bounding box center [33, 530] width 8 height 8
click at [0, 0] on input "checkbox" at bounding box center [0, 0] width 0 height 0
click at [472, 533] on icon at bounding box center [475, 531] width 8 height 8
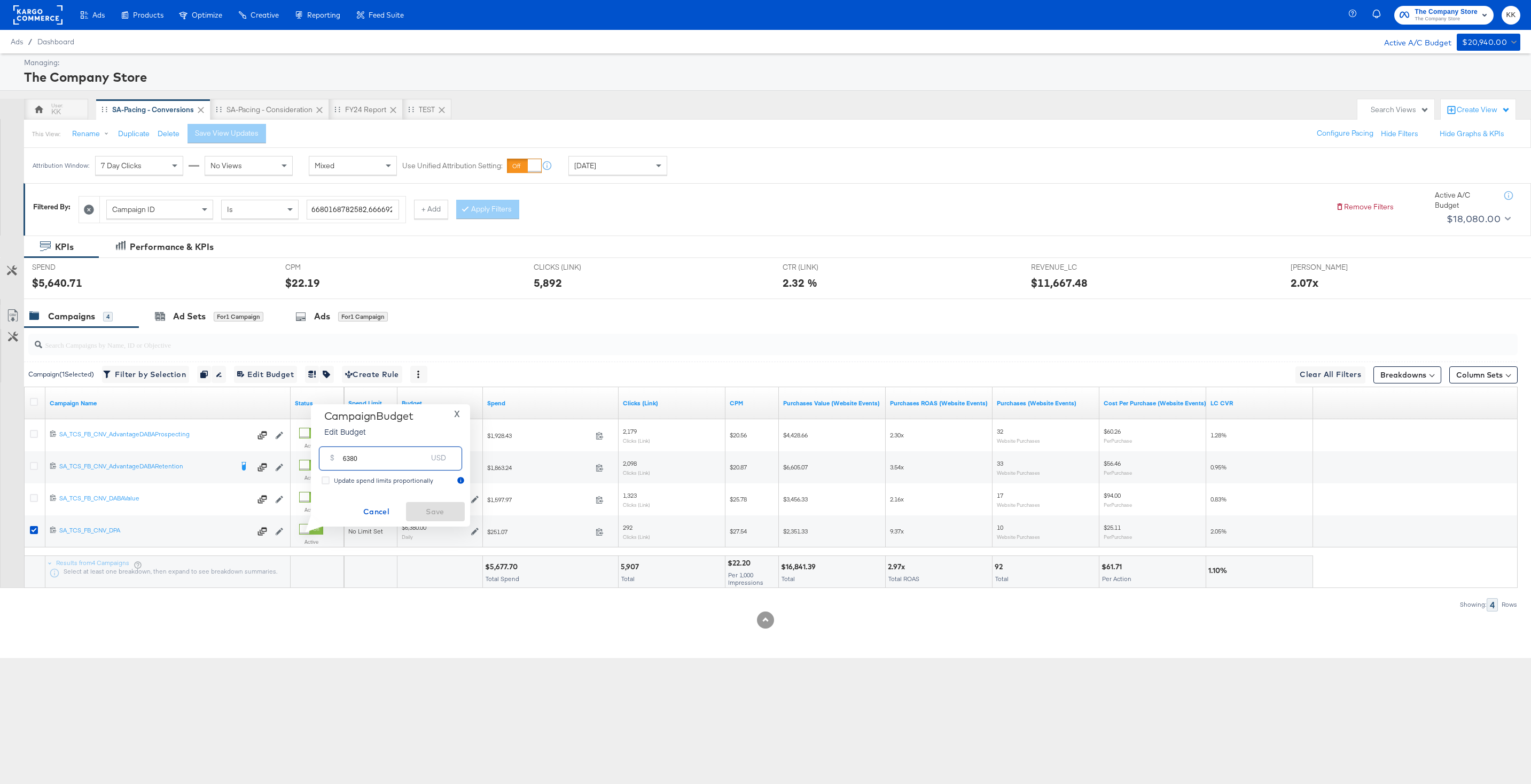
drag, startPoint x: 369, startPoint y: 462, endPoint x: 302, endPoint y: 462, distance: 67.0
click at [303, 462] on div "Campaign Budget Edit Budget X $ 6380 USD Update spend limits proportionally Can…" at bounding box center [386, 465] width 167 height 122
drag, startPoint x: 360, startPoint y: 462, endPoint x: 328, endPoint y: 462, distance: 32.0
click at [328, 462] on div "$ 2000 USD" at bounding box center [390, 458] width 143 height 24
type input "1500"
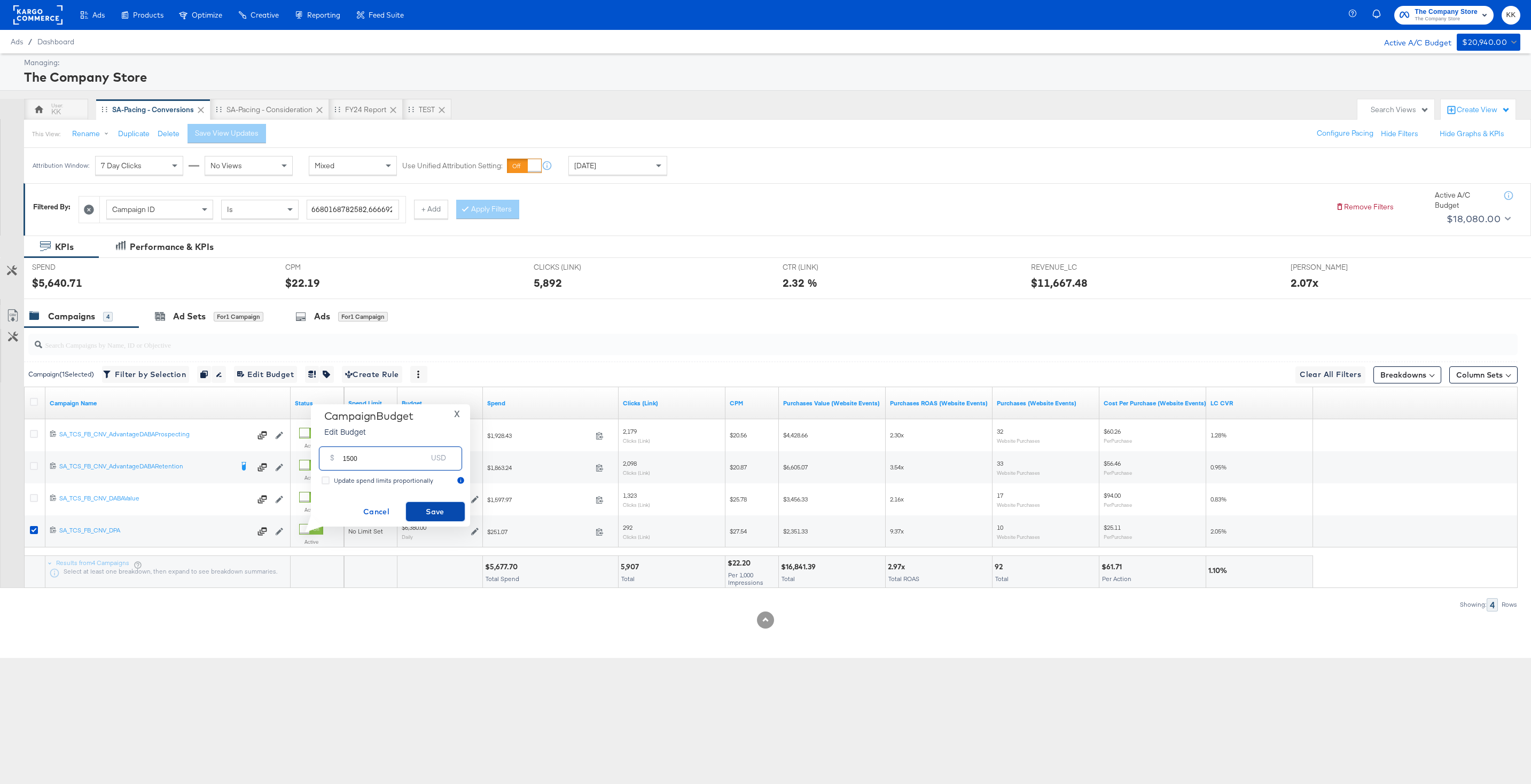
click at [445, 518] on button "Save" at bounding box center [435, 511] width 59 height 19
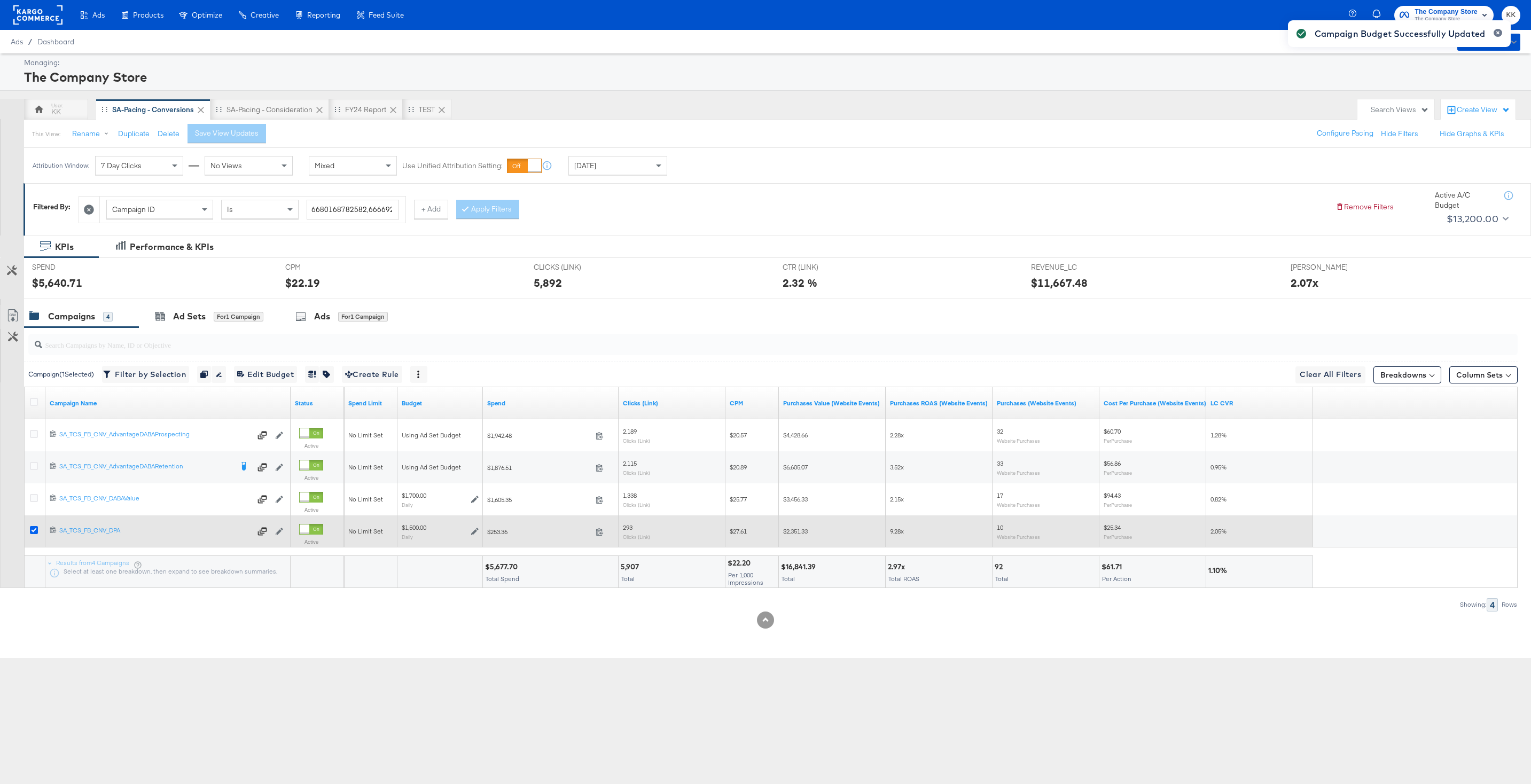
click at [31, 528] on icon at bounding box center [33, 530] width 8 height 8
click at [0, 0] on input "checkbox" at bounding box center [0, 0] width 0 height 0
